Goal: Find specific page/section: Find specific page/section

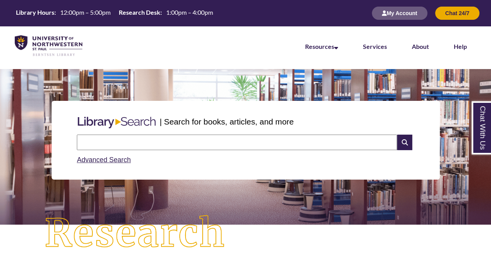
drag, startPoint x: 0, startPoint y: 0, endPoint x: 120, endPoint y: 142, distance: 186.4
click at [120, 142] on input "text" at bounding box center [237, 143] width 321 height 16
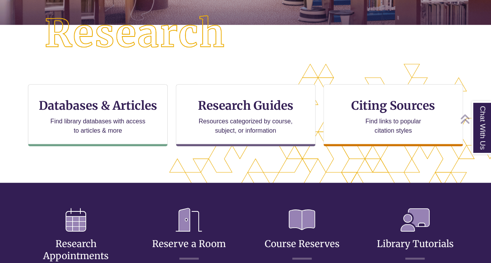
scroll to position [216, 425]
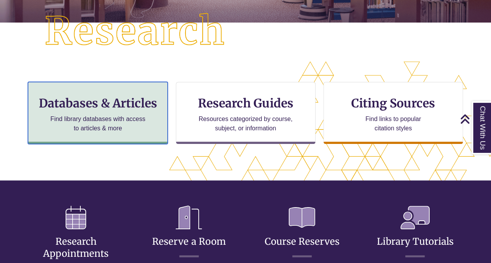
click at [139, 113] on div "Databases & Articles Find library databases with access to articles & more" at bounding box center [98, 113] width 140 height 62
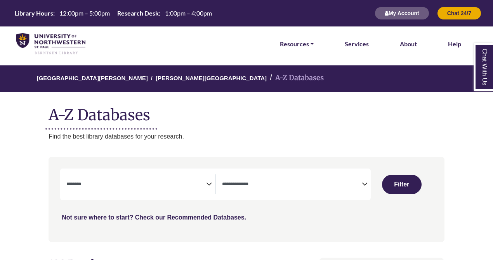
select select "Database Subject Filter"
select select "Database Types Filter"
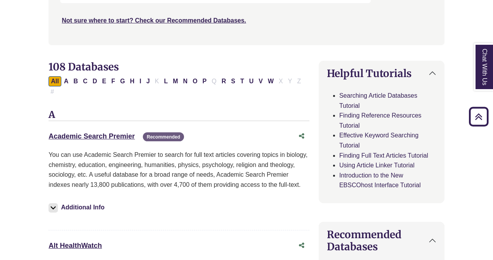
scroll to position [204, 0]
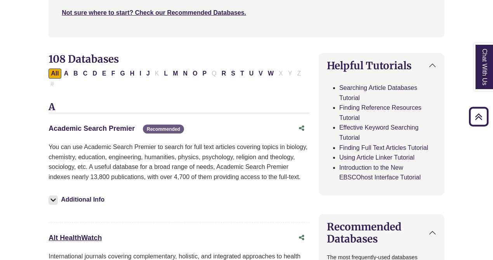
click at [123, 124] on link "Academic Search Premier This link opens in a new window" at bounding box center [92, 128] width 86 height 8
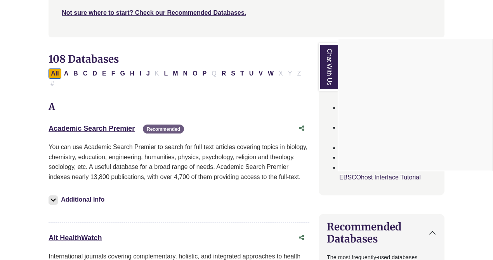
click at [79, 114] on div "Chat With Us" at bounding box center [246, 130] width 493 height 260
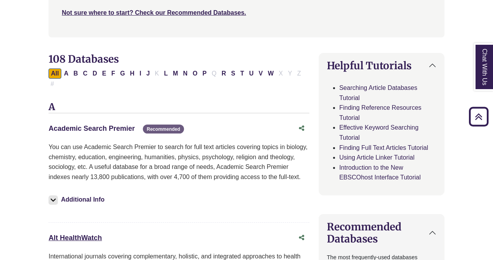
click at [79, 124] on link "Academic Search Premier This link opens in a new window" at bounding box center [92, 128] width 86 height 8
click at [109, 123] on div "Academic Search Premier This link opens in a new window Recommended" at bounding box center [172, 128] width 246 height 11
click at [109, 124] on link "Academic Search Premier This link opens in a new window" at bounding box center [92, 128] width 86 height 8
